Goal: Information Seeking & Learning: Find specific fact

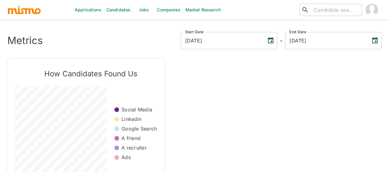
click at [124, 12] on link "Candidates" at bounding box center [118, 10] width 29 height 20
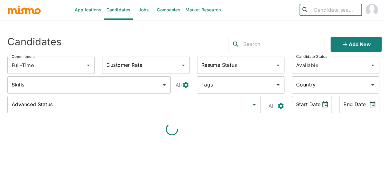
click at [314, 9] on input "search" at bounding box center [335, 10] width 48 height 9
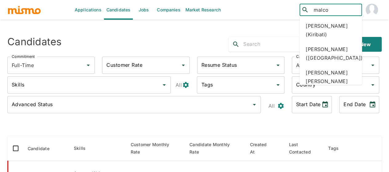
type input "malcon"
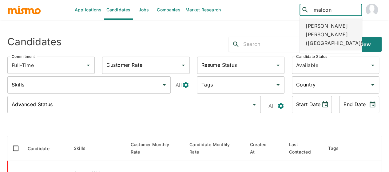
click at [322, 29] on div "[PERSON_NAME] [PERSON_NAME] ([GEOGRAPHIC_DATA])" at bounding box center [331, 34] width 62 height 32
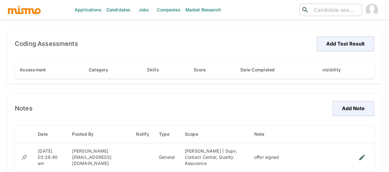
scroll to position [497, 0]
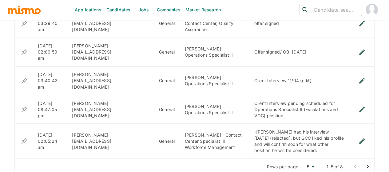
click at [367, 163] on icon "Go to next page" at bounding box center [367, 166] width 7 height 7
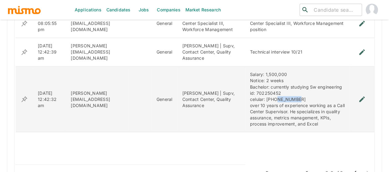
drag, startPoint x: 266, startPoint y: 97, endPoint x: 293, endPoint y: 98, distance: 26.5
click at [293, 98] on div "Salary: 1,500,000 Notice: 2 weeks Bachelor: currently studying Sw engineering i…" at bounding box center [297, 98] width 95 height 55
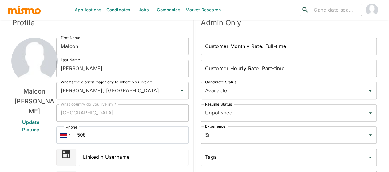
scroll to position [0, 0]
